Goal: Check status

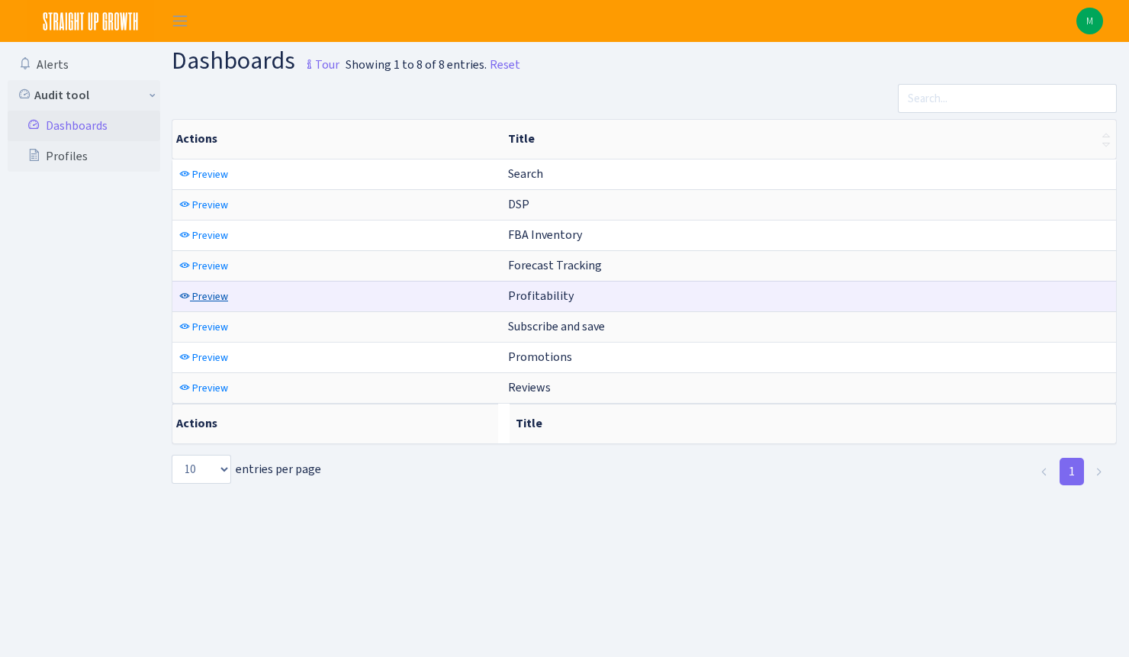
click at [204, 301] on span "Preview" at bounding box center [210, 296] width 36 height 14
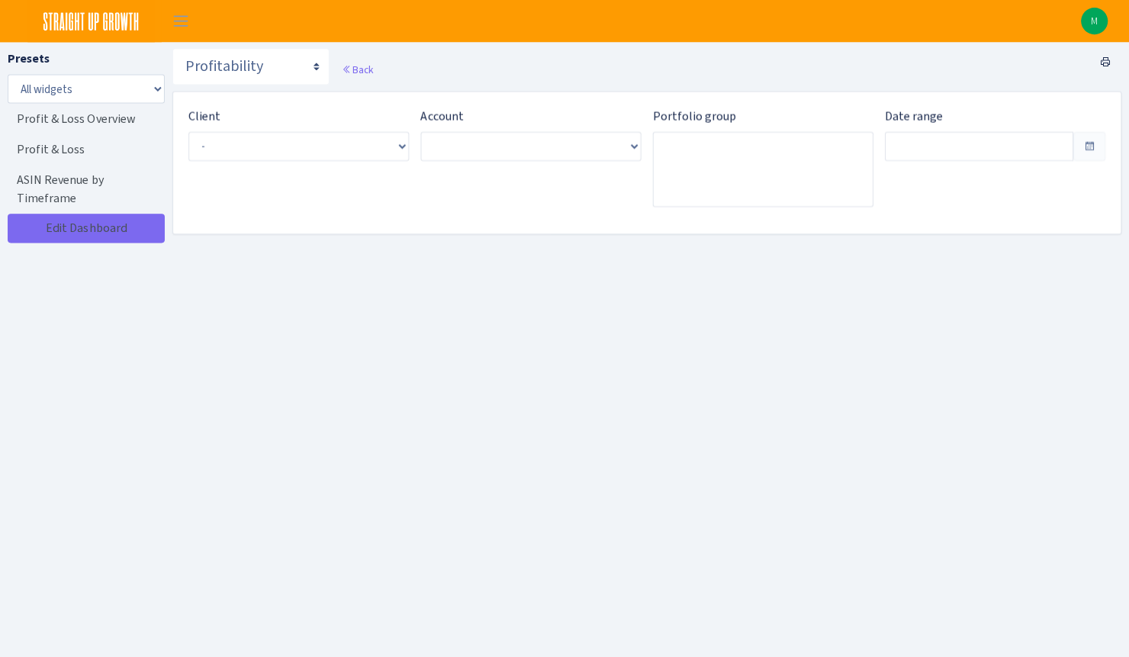
type input "Jul 31, 2025 - Aug 29, 2025"
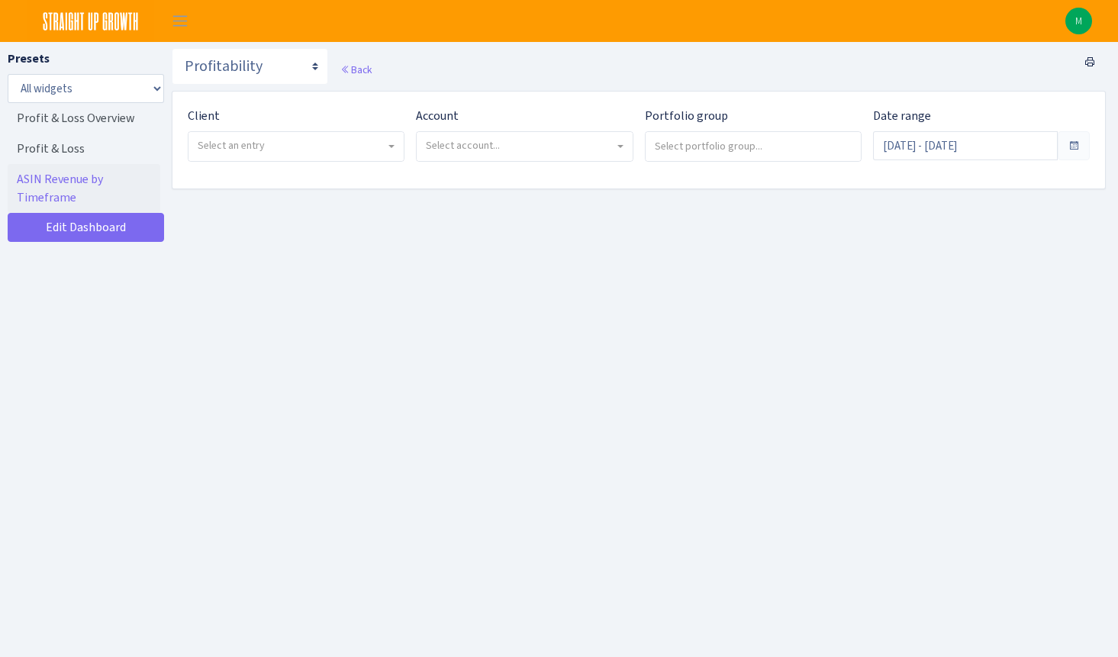
click at [295, 150] on span "Select an entry" at bounding box center [292, 145] width 188 height 15
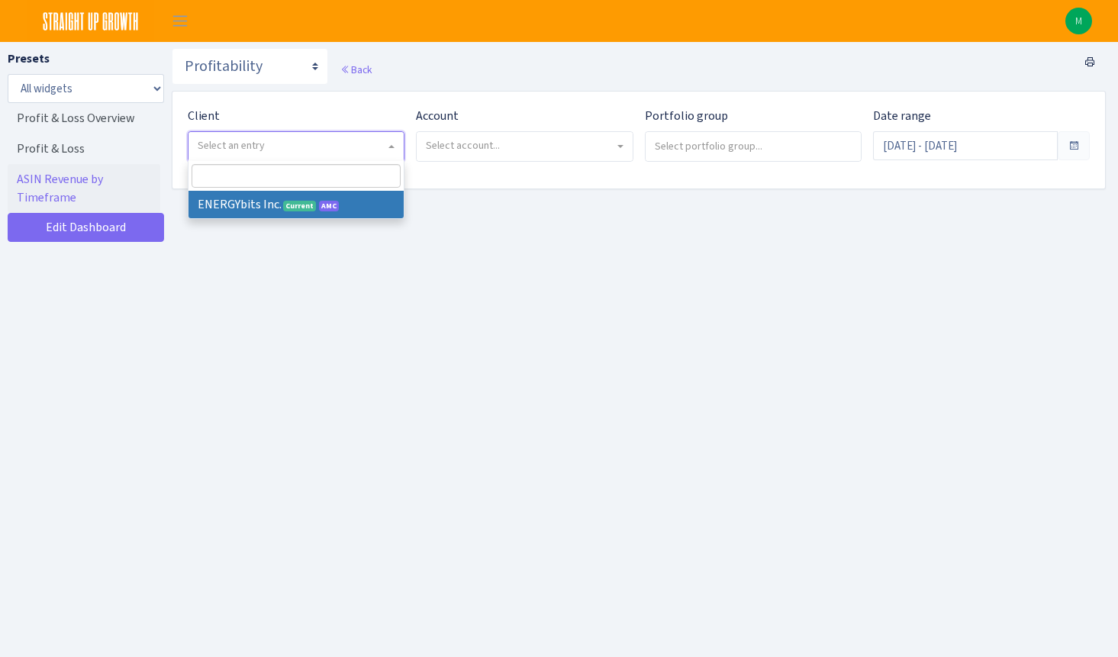
select select "298"
select select
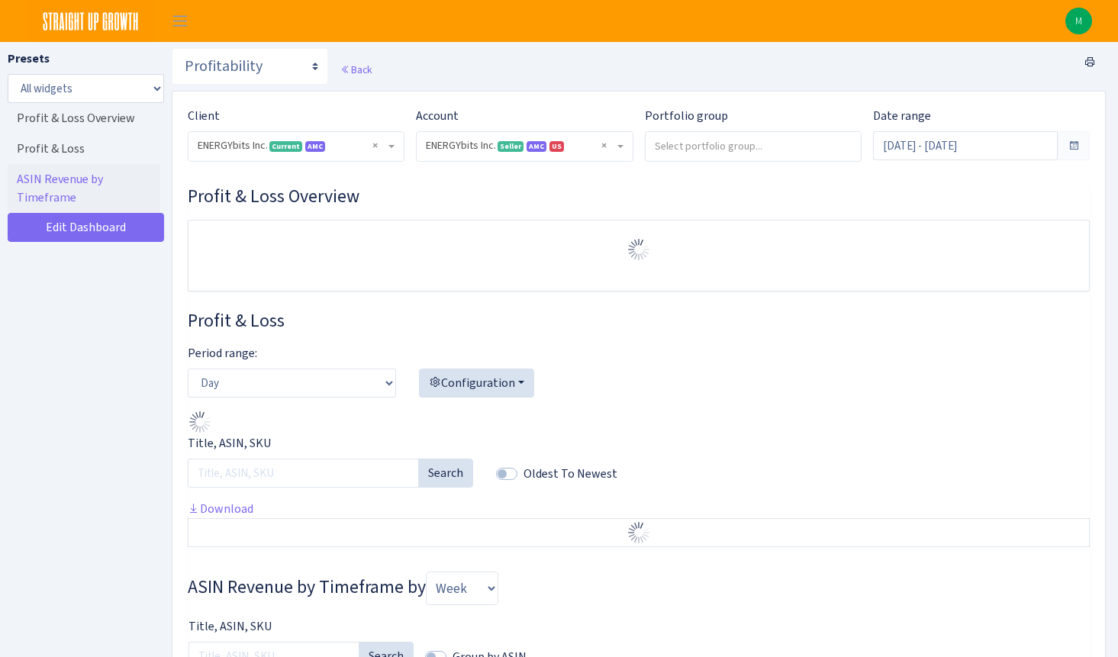
select select "416446232500569"
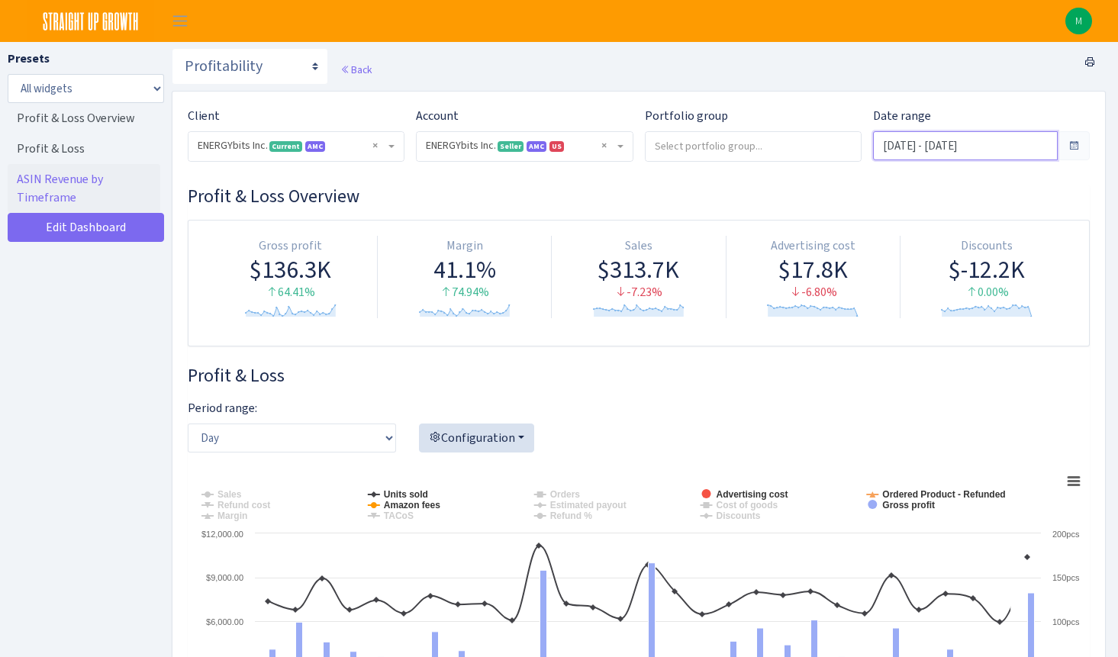
click at [911, 146] on input "[DATE] - [DATE]" at bounding box center [965, 145] width 185 height 29
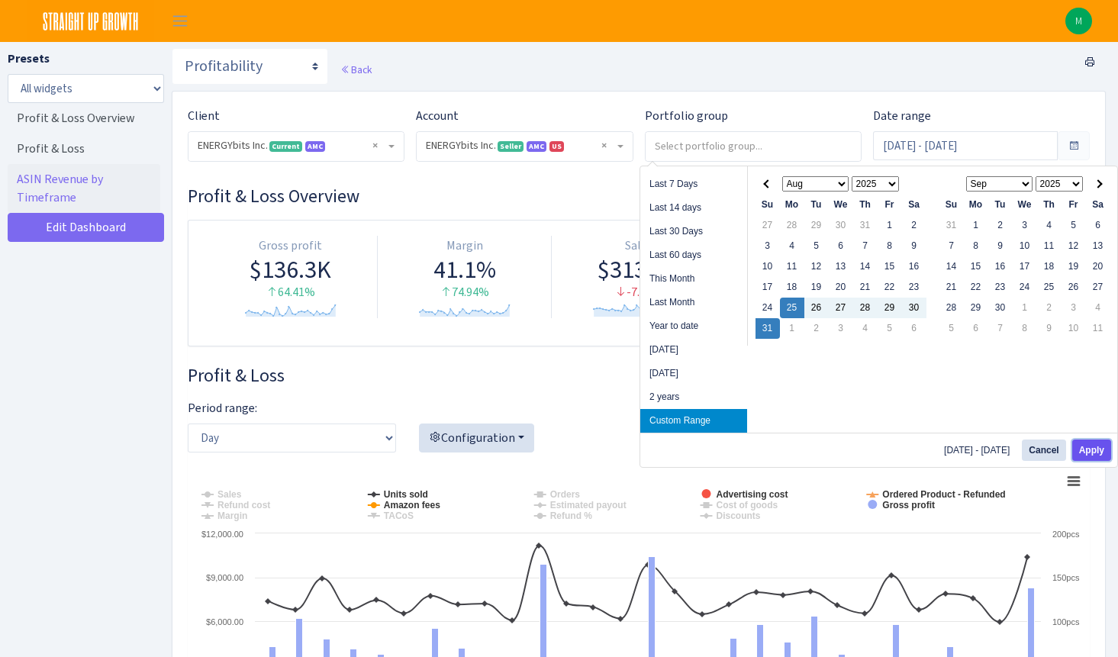
click at [1080, 447] on button "Apply" at bounding box center [1091, 449] width 39 height 21
type input "[DATE] - [DATE]"
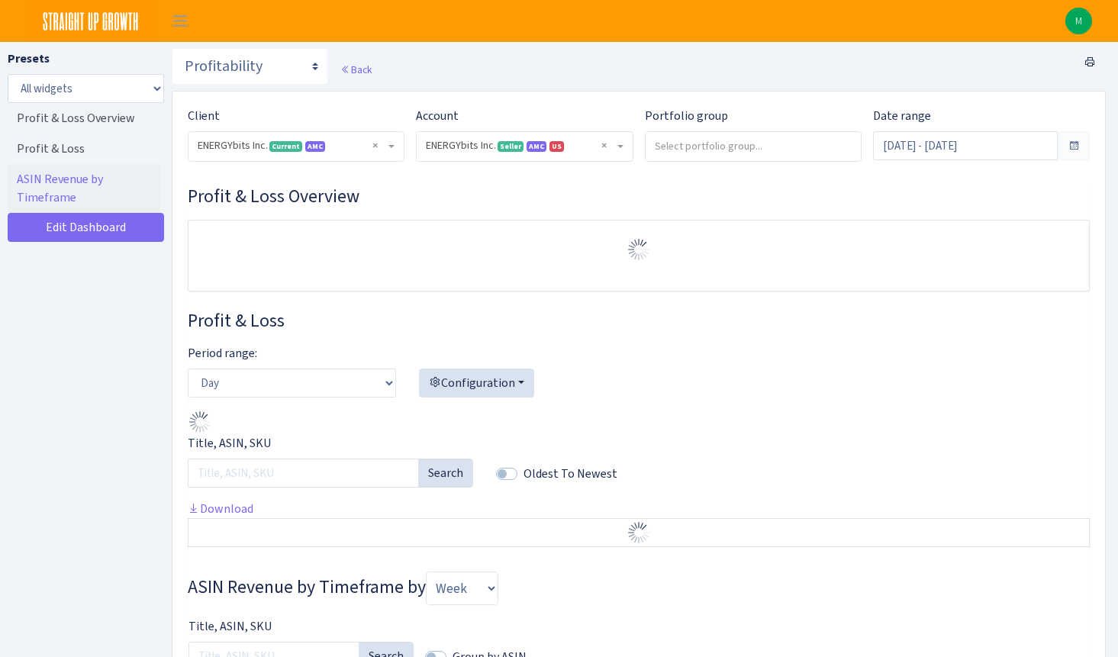
select select "416446232500569"
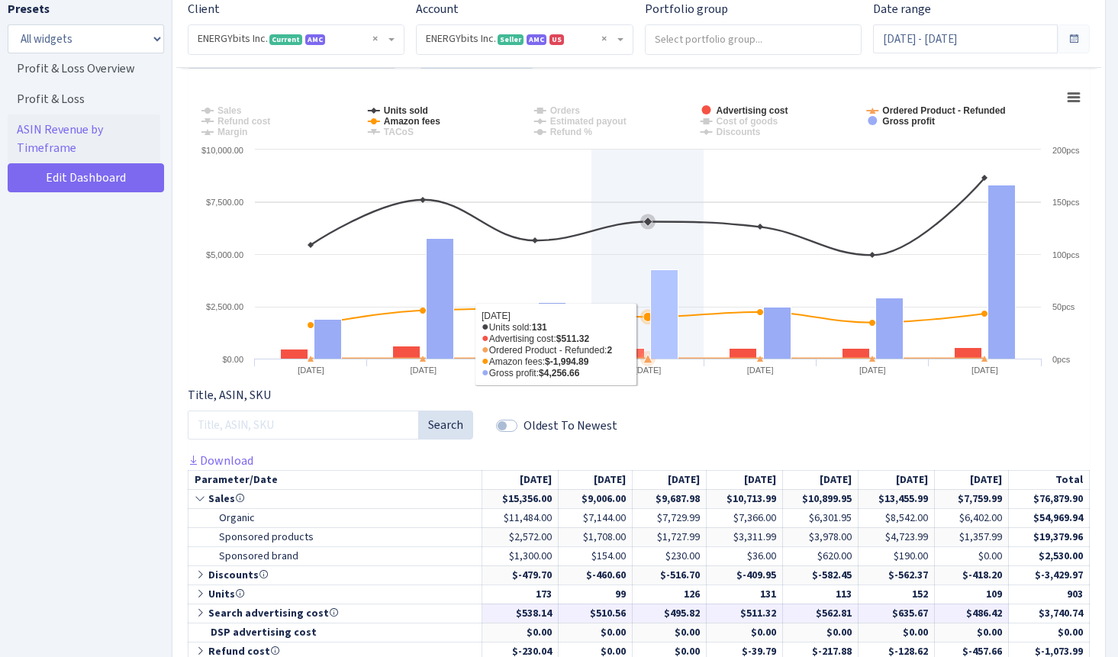
scroll to position [665, 0]
